Goal: Transaction & Acquisition: Purchase product/service

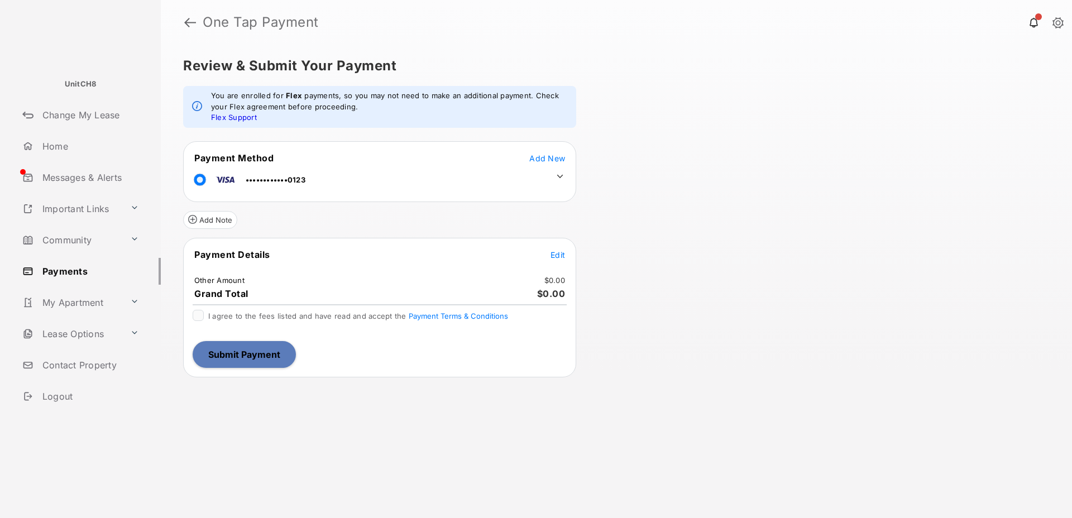
click at [649, 232] on div "Review & Submit Your Payment info : You are enrolled for Flex payments, so you …" at bounding box center [616, 281] width 911 height 473
click at [557, 253] on span "Edit" at bounding box center [558, 254] width 15 height 9
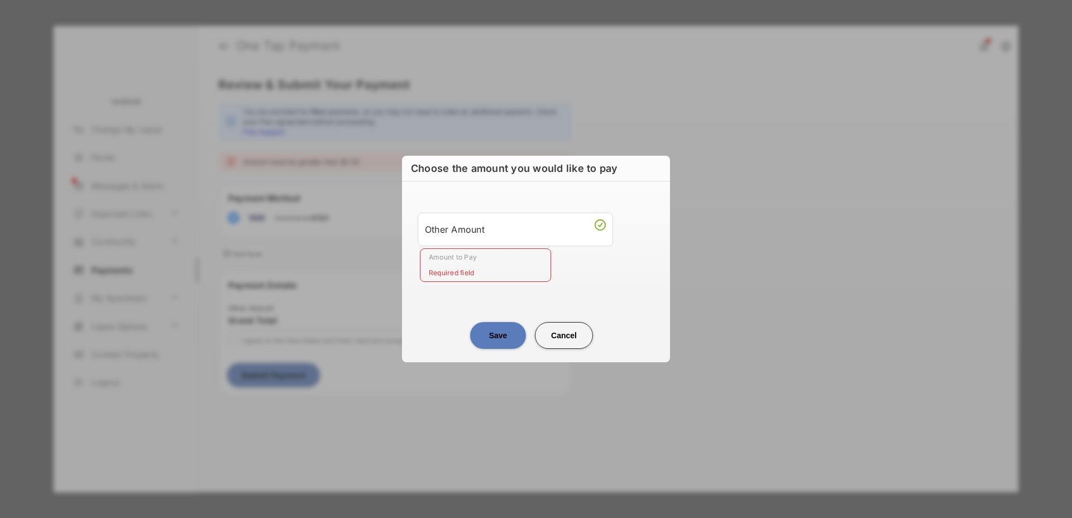
click at [495, 271] on input "Amount to Pay" at bounding box center [485, 265] width 131 height 34
type input "**"
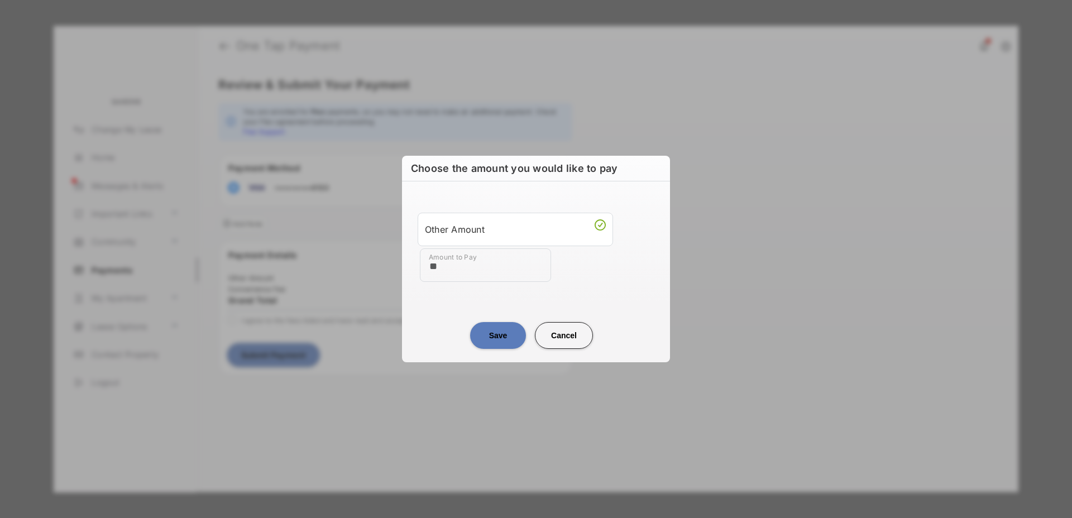
click at [437, 310] on div "Save Cancel" at bounding box center [536, 324] width 268 height 49
click at [510, 330] on button "Save" at bounding box center [498, 335] width 56 height 27
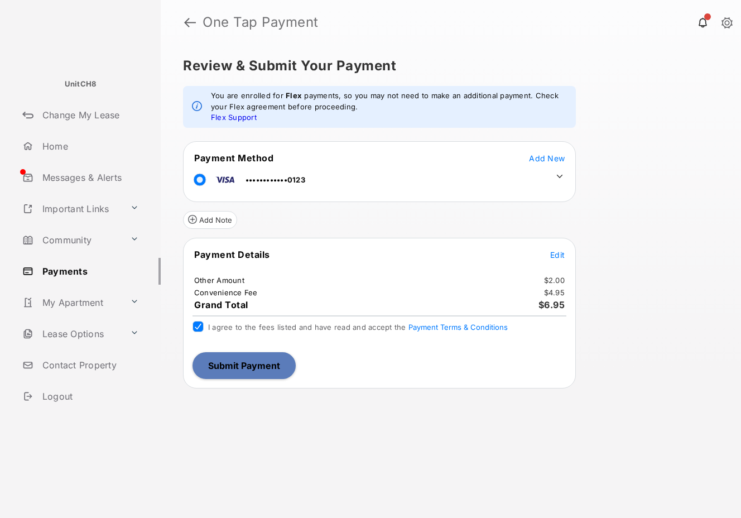
click at [266, 367] on button "Submit Payment" at bounding box center [244, 365] width 103 height 27
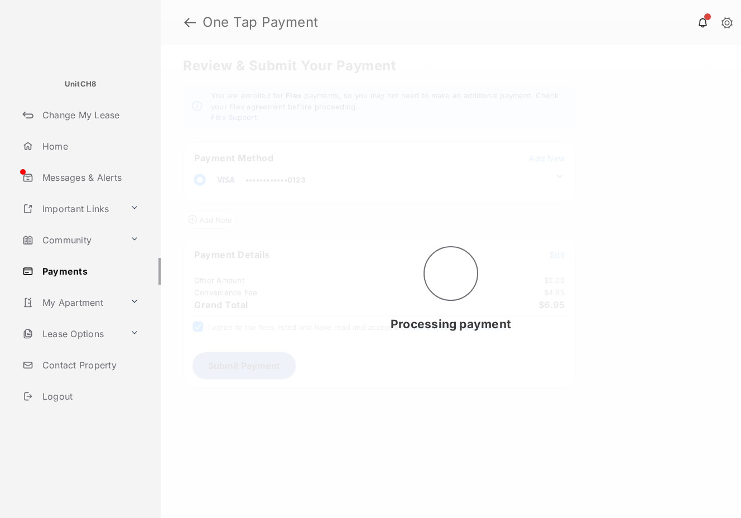
click at [273, 368] on div "Processing payment" at bounding box center [451, 281] width 581 height 473
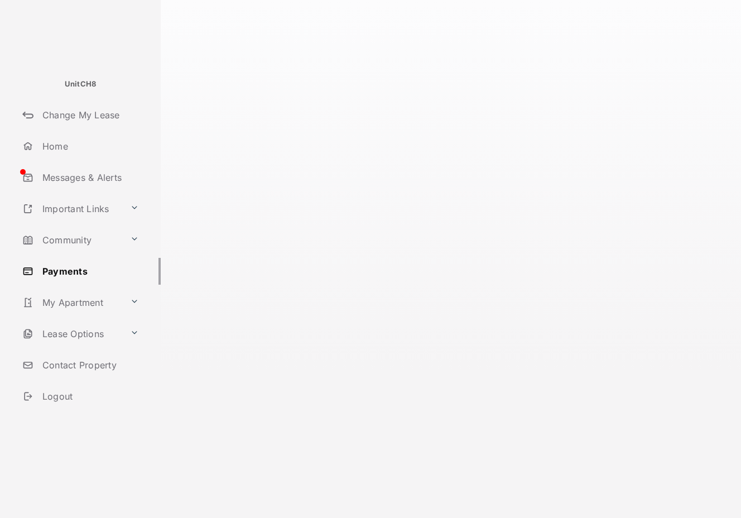
click at [363, 370] on div at bounding box center [451, 259] width 581 height 518
